Goal: Navigation & Orientation: Find specific page/section

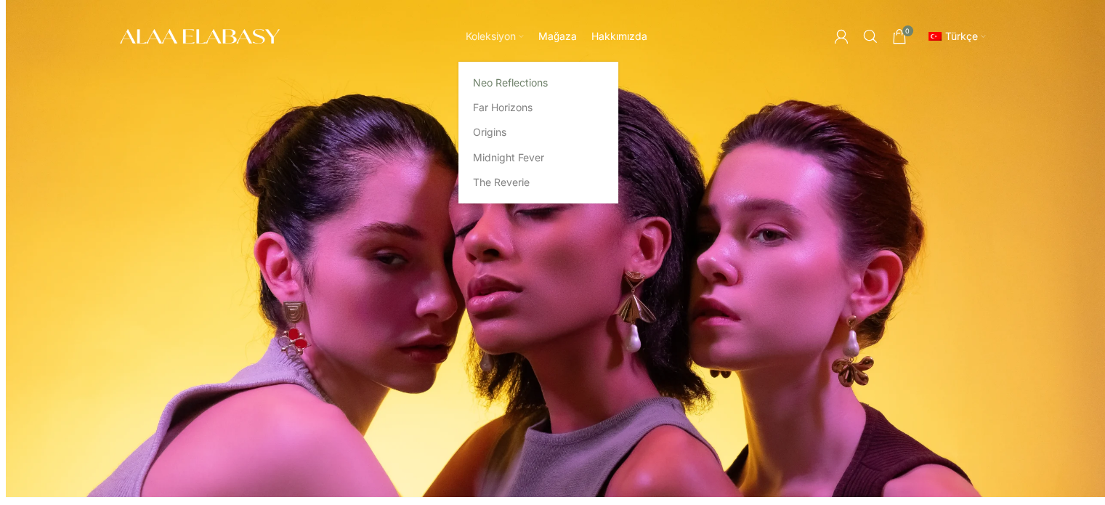
click at [504, 86] on link "Neo Reflections" at bounding box center [538, 82] width 131 height 25
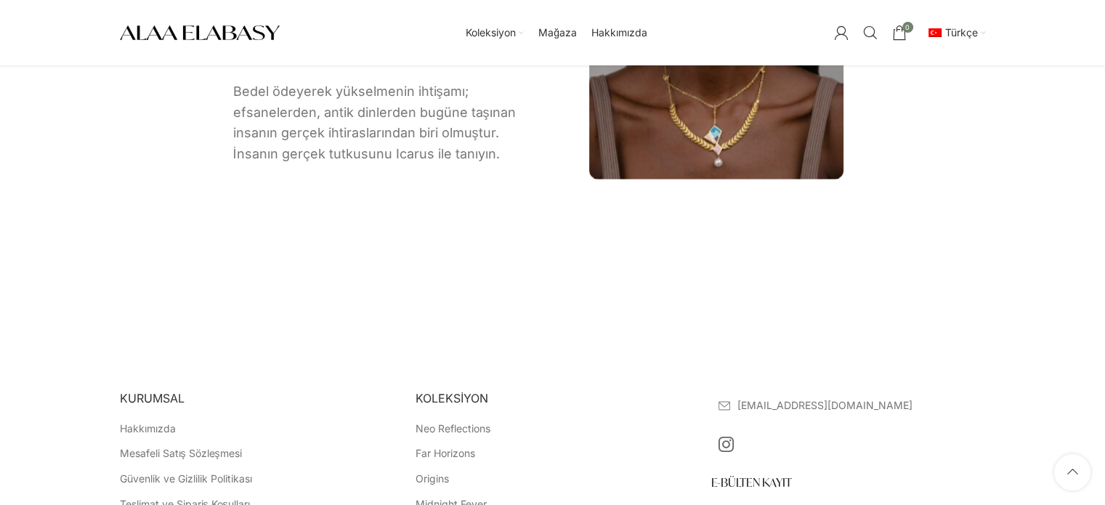
scroll to position [3239, 0]
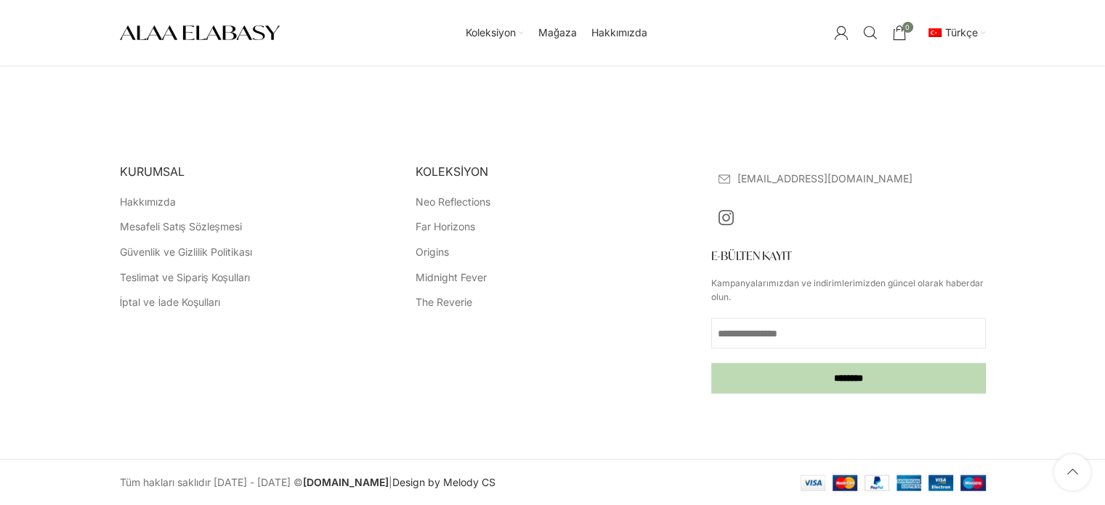
click at [238, 33] on img "Site logo" at bounding box center [200, 32] width 160 height 21
